Goal: Information Seeking & Learning: Stay updated

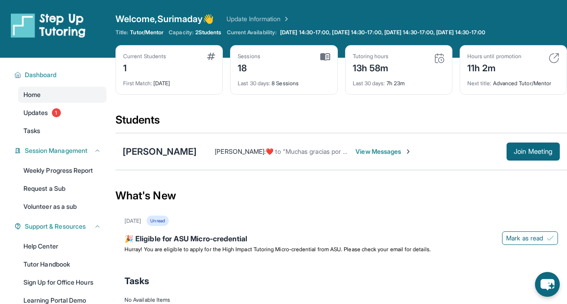
scroll to position [45, 0]
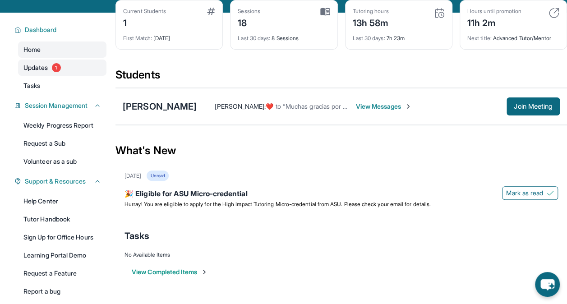
click at [44, 72] on span "Updates" at bounding box center [35, 67] width 25 height 9
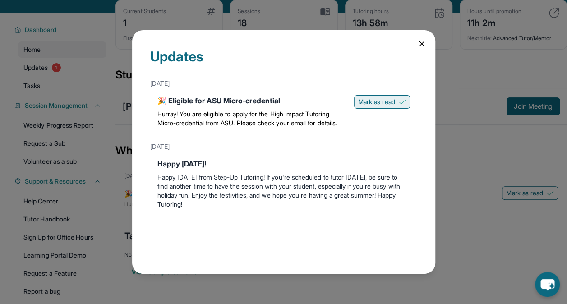
click at [377, 107] on button "Mark as read" at bounding box center [382, 102] width 56 height 14
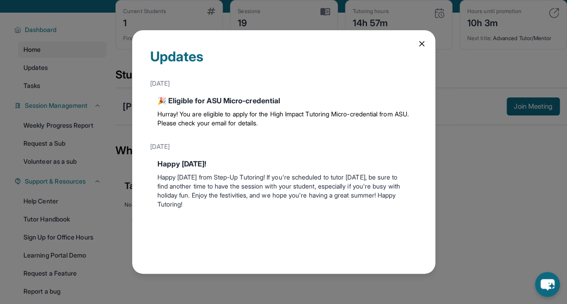
click at [61, 50] on div "Updates [DATE] 🎉 Eligible for ASU Micro-credential Hurray! You are eligible to …" at bounding box center [283, 152] width 567 height 304
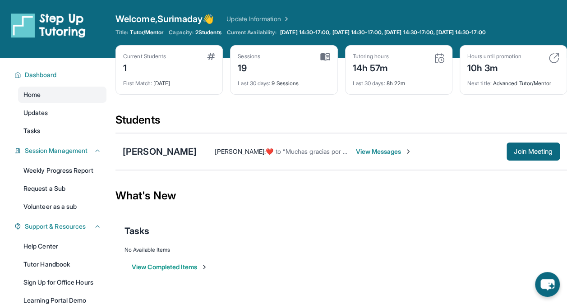
click at [366, 153] on span "View Messages" at bounding box center [384, 151] width 56 height 9
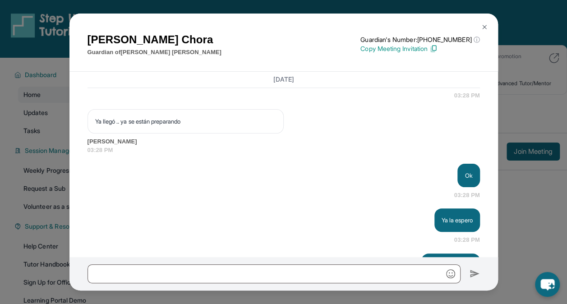
scroll to position [21724, 0]
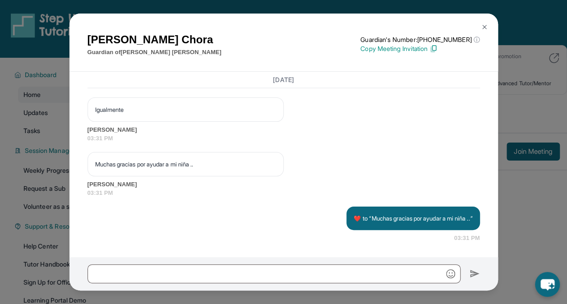
click at [482, 28] on img at bounding box center [484, 26] width 7 height 7
